Goal: Contribute content: Add original content to the website for others to see

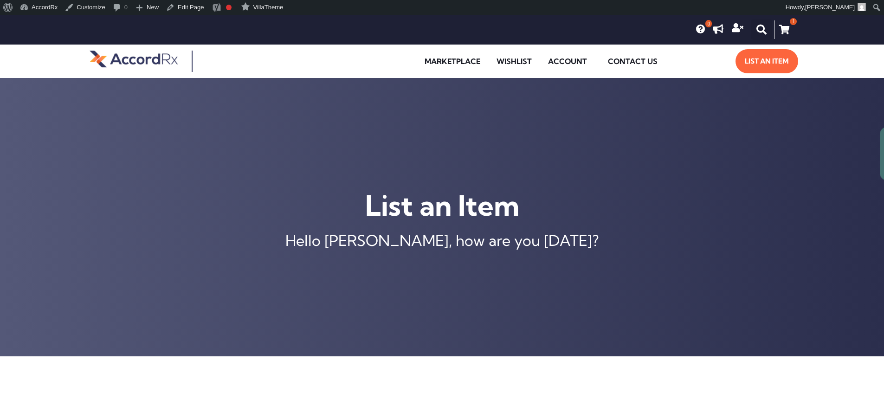
type input "[MEDICAL_DATA] ER 105 MG TABLET"
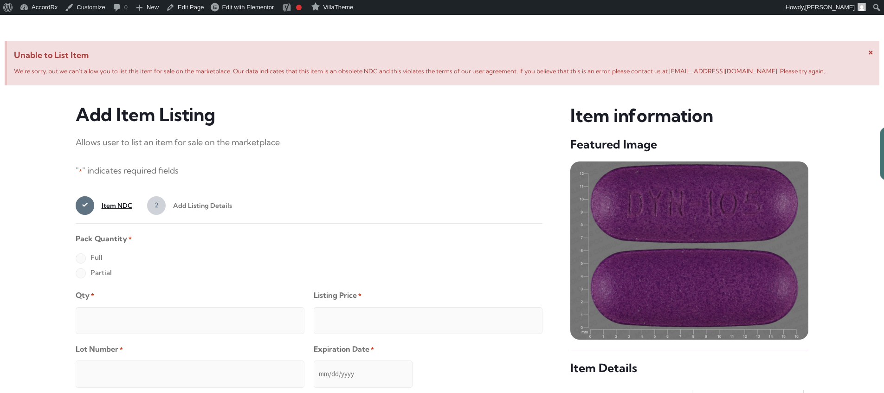
scroll to position [356, 0]
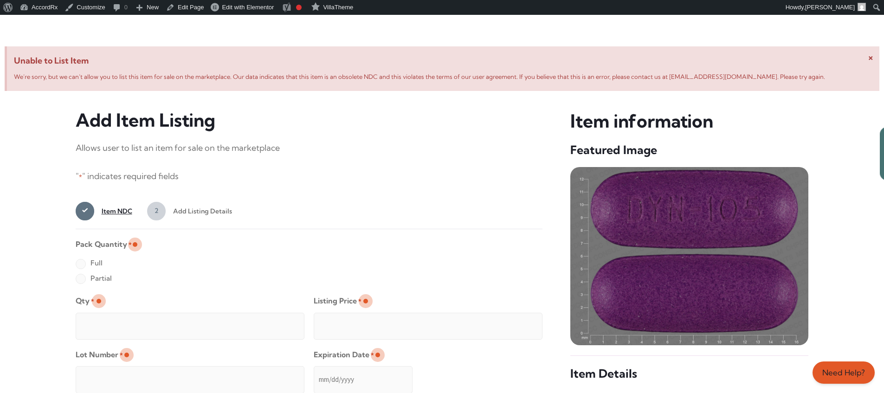
click at [80, 265] on label "Full" at bounding box center [89, 263] width 27 height 15
click at [0, 0] on input "Full" at bounding box center [0, 0] width 0 height 0
click at [110, 316] on input "Qty *" at bounding box center [190, 326] width 229 height 27
type input "2"
click at [517, 324] on input "Listing Price *" at bounding box center [428, 326] width 229 height 27
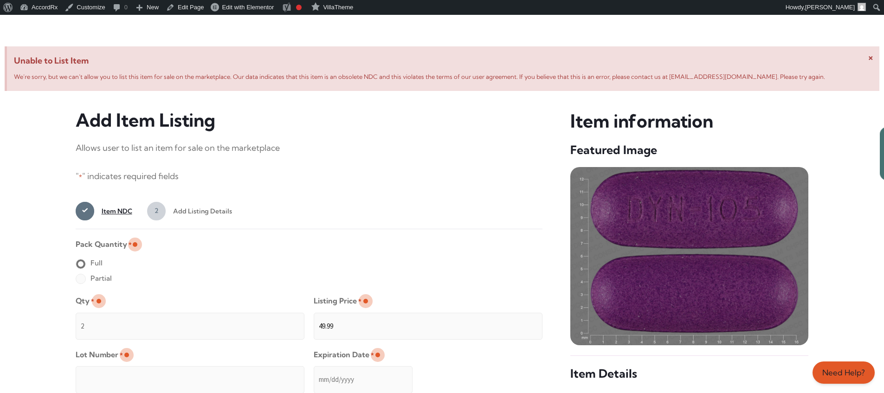
type input "49.99"
click at [250, 373] on input "Lot Number *" at bounding box center [190, 379] width 229 height 27
type input "TEST23456"
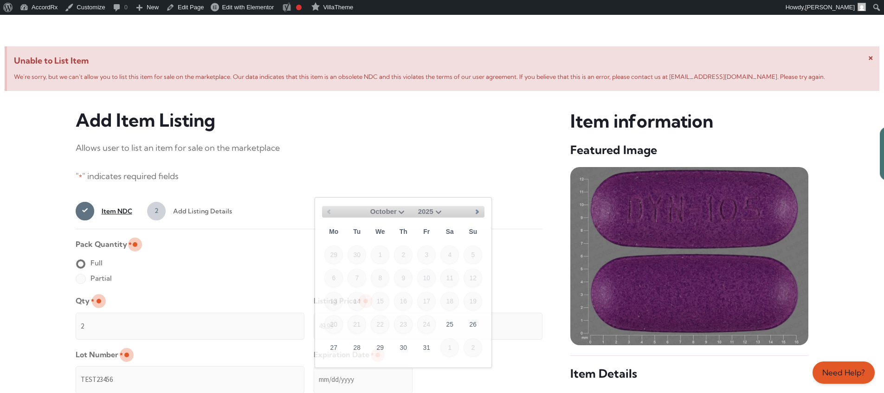
click at [314, 370] on input "Expiration Date *" at bounding box center [363, 379] width 99 height 27
click at [401, 211] on select "October November December" at bounding box center [385, 212] width 44 height 12
click at [477, 343] on link "30" at bounding box center [473, 347] width 19 height 19
type input "[DATE]"
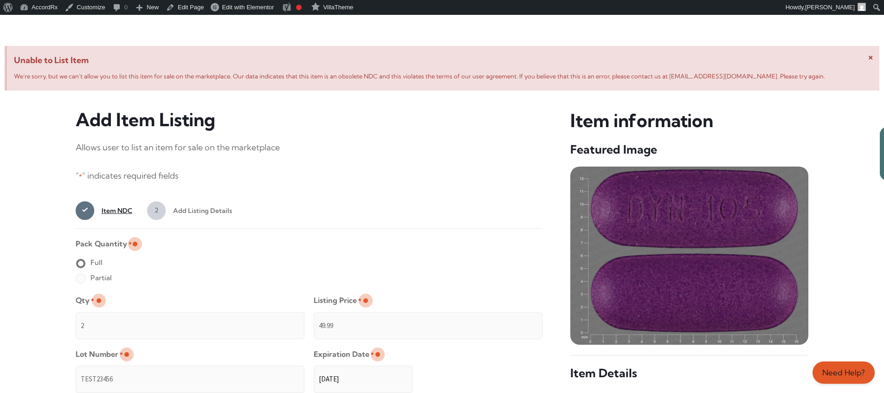
scroll to position [741, 0]
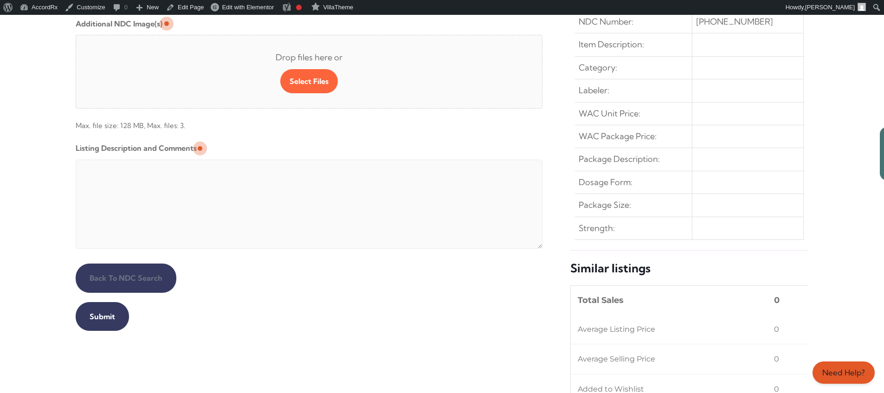
click at [300, 162] on textarea "Listing Description and Comments" at bounding box center [309, 204] width 467 height 89
type textarea "Automated Testing - list comment from [MEDICAL_DATA][DOMAIN_NAME]"
click at [101, 317] on input "Submit" at bounding box center [102, 316] width 53 height 29
